Goal: Information Seeking & Learning: Learn about a topic

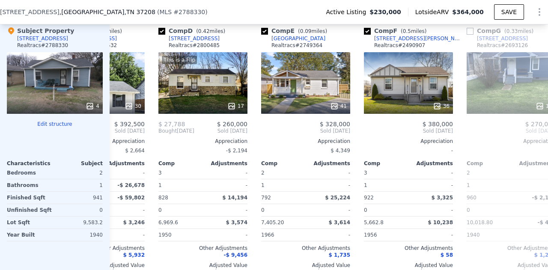
scroll to position [0, 271]
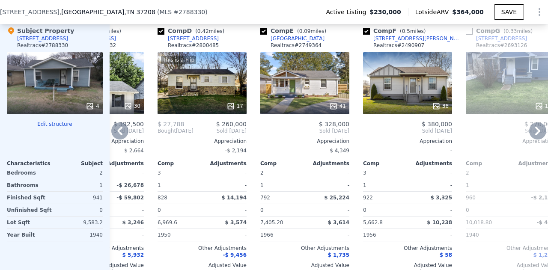
click at [301, 90] on div "41" at bounding box center [304, 83] width 89 height 62
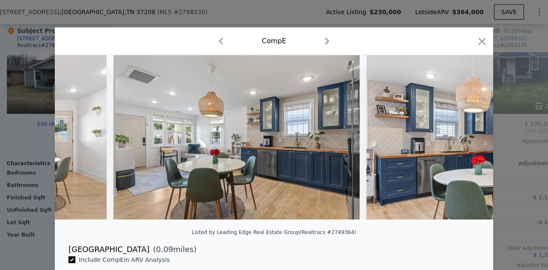
scroll to position [0, 1210]
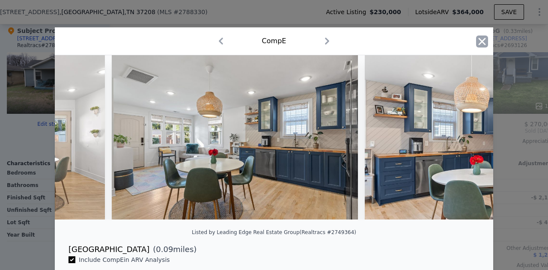
click at [476, 40] on icon "button" at bounding box center [482, 42] width 12 height 12
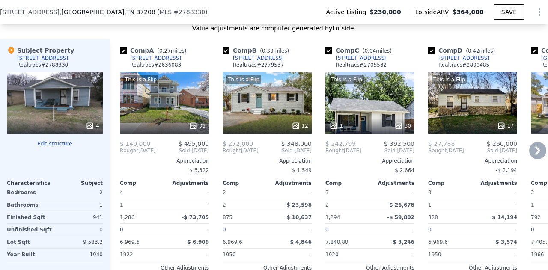
click at [266, 109] on div "This is a Flip 12" at bounding box center [267, 103] width 89 height 62
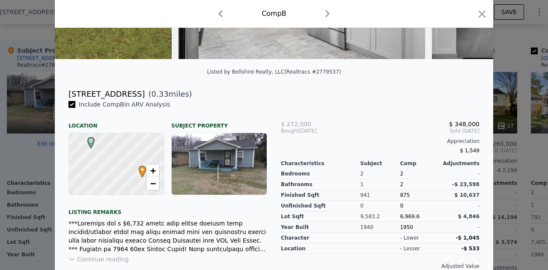
scroll to position [182, 0]
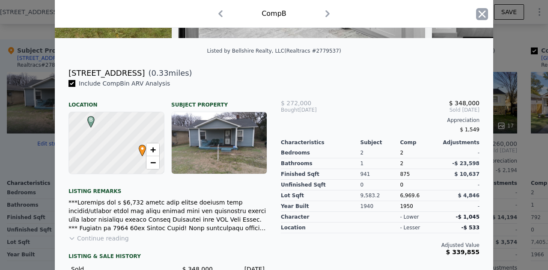
click at [480, 16] on icon "button" at bounding box center [482, 14] width 12 height 12
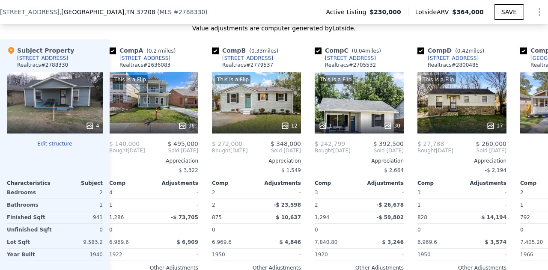
scroll to position [0, 11]
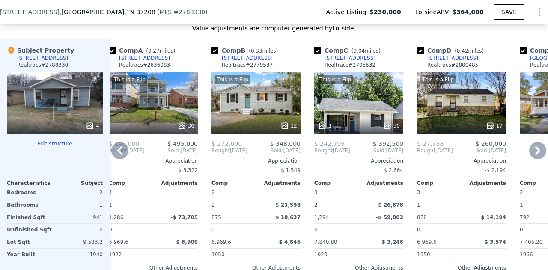
click at [447, 114] on div "This is a Flip 17" at bounding box center [461, 103] width 89 height 62
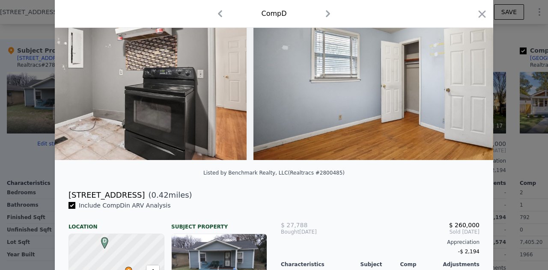
scroll to position [0, 1904]
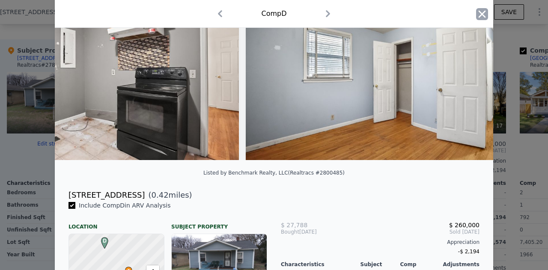
click at [477, 13] on icon "button" at bounding box center [482, 14] width 12 height 12
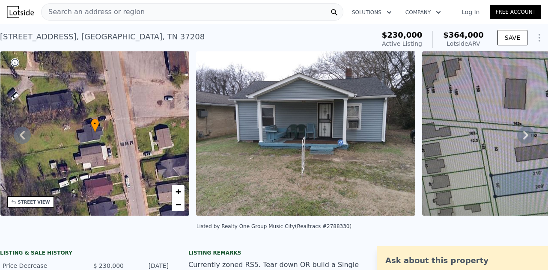
click at [105, 18] on div "Search an address or region" at bounding box center [93, 12] width 103 height 16
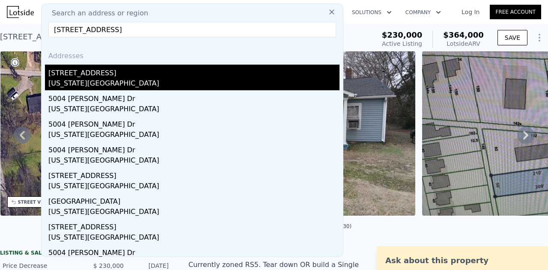
type input "[STREET_ADDRESS]"
click at [137, 85] on div "[US_STATE][GEOGRAPHIC_DATA]" at bounding box center [193, 84] width 291 height 12
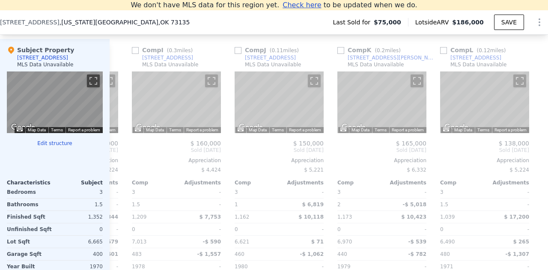
scroll to position [0, 822]
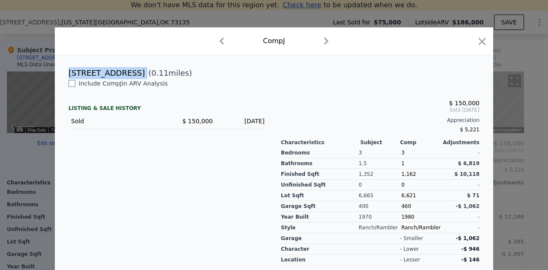
drag, startPoint x: 137, startPoint y: 73, endPoint x: 62, endPoint y: 72, distance: 75.0
click at [62, 72] on div "[STREET_ADDRESS] ( 0.11 miles)" at bounding box center [274, 73] width 425 height 12
copy div "[STREET_ADDRESS]"
click at [484, 41] on icon "button" at bounding box center [482, 42] width 12 height 12
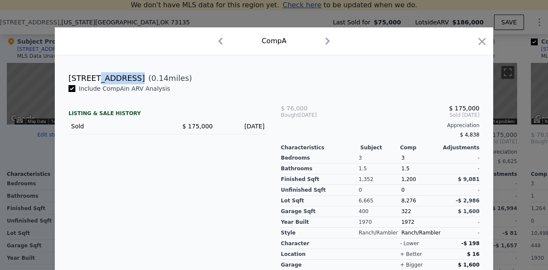
drag, startPoint x: 133, startPoint y: 80, endPoint x: 92, endPoint y: 80, distance: 41.1
click at [92, 80] on div "[STREET_ADDRESS]" at bounding box center [107, 78] width 76 height 12
copy div "eekwood D"
click at [145, 78] on span "( 0.14 miles)" at bounding box center [168, 78] width 47 height 12
drag, startPoint x: 135, startPoint y: 78, endPoint x: 116, endPoint y: 76, distance: 19.4
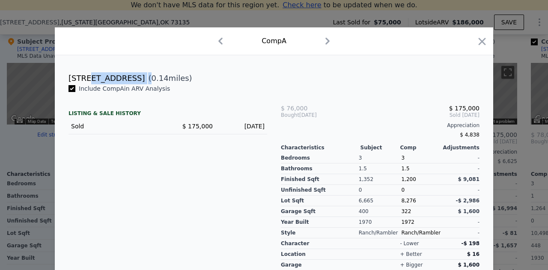
click at [116, 76] on div "[STREET_ADDRESS] ( 0.14 miles)" at bounding box center [274, 78] width 425 height 12
click at [116, 76] on div "[STREET_ADDRESS]" at bounding box center [107, 78] width 76 height 12
drag, startPoint x: 134, startPoint y: 78, endPoint x: 62, endPoint y: 78, distance: 71.5
click at [62, 78] on div "[STREET_ADDRESS] ( 0.14 miles)" at bounding box center [274, 78] width 425 height 12
copy div "[STREET_ADDRESS]"
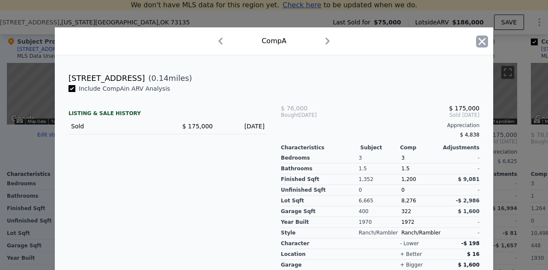
click at [479, 42] on icon "button" at bounding box center [482, 41] width 7 height 7
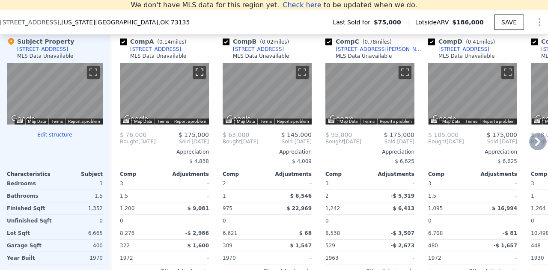
click at [202, 75] on button "Toggle fullscreen view" at bounding box center [199, 72] width 13 height 13
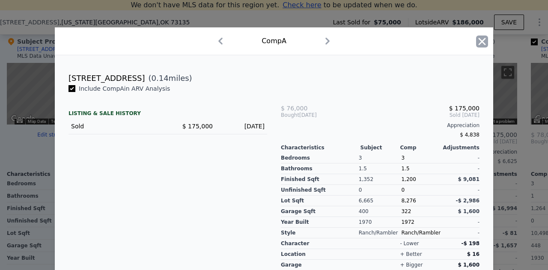
click at [477, 44] on icon "button" at bounding box center [482, 42] width 12 height 12
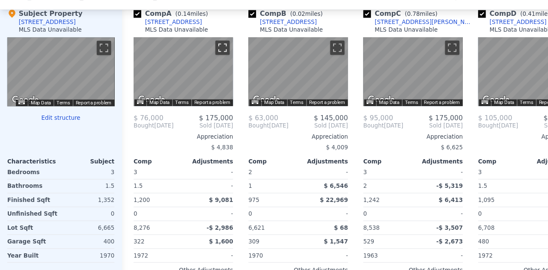
scroll to position [858, 0]
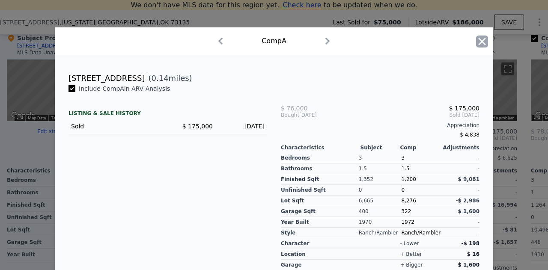
click at [480, 38] on icon "button" at bounding box center [482, 42] width 12 height 12
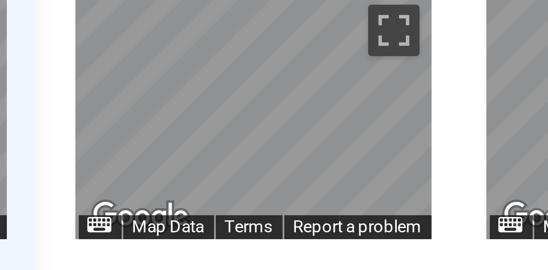
scroll to position [837, 0]
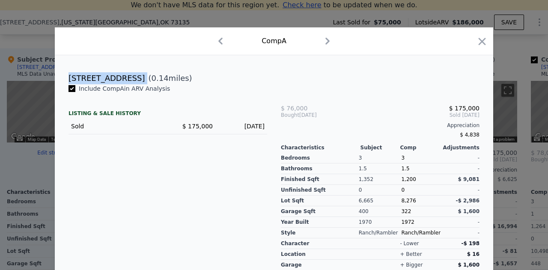
drag, startPoint x: 134, startPoint y: 81, endPoint x: 64, endPoint y: 83, distance: 70.3
click at [64, 83] on div "[STREET_ADDRESS] ( 0.14 miles)" at bounding box center [274, 78] width 425 height 12
copy div "[STREET_ADDRESS]"
click at [481, 38] on icon "button" at bounding box center [482, 42] width 12 height 12
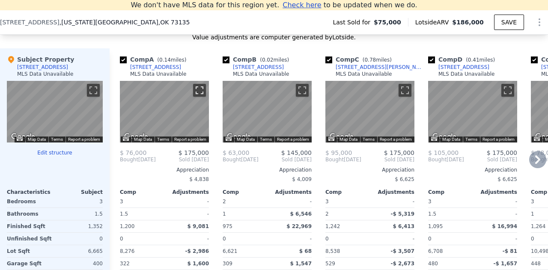
click at [197, 92] on button "Toggle fullscreen view" at bounding box center [199, 90] width 13 height 13
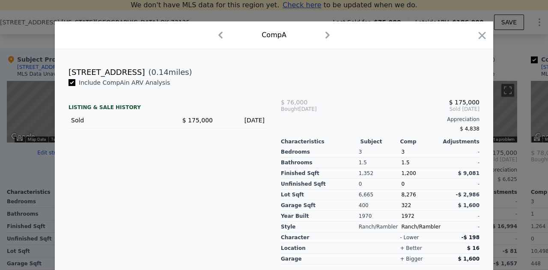
scroll to position [9, 0]
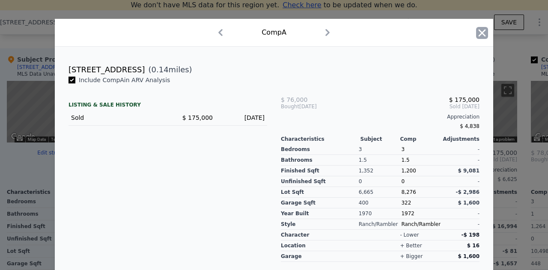
click at [476, 33] on icon "button" at bounding box center [482, 33] width 12 height 12
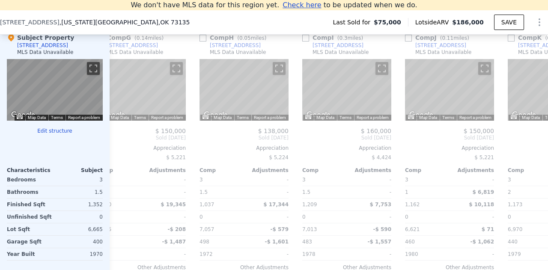
scroll to position [0, 723]
